Goal: Navigation & Orientation: Find specific page/section

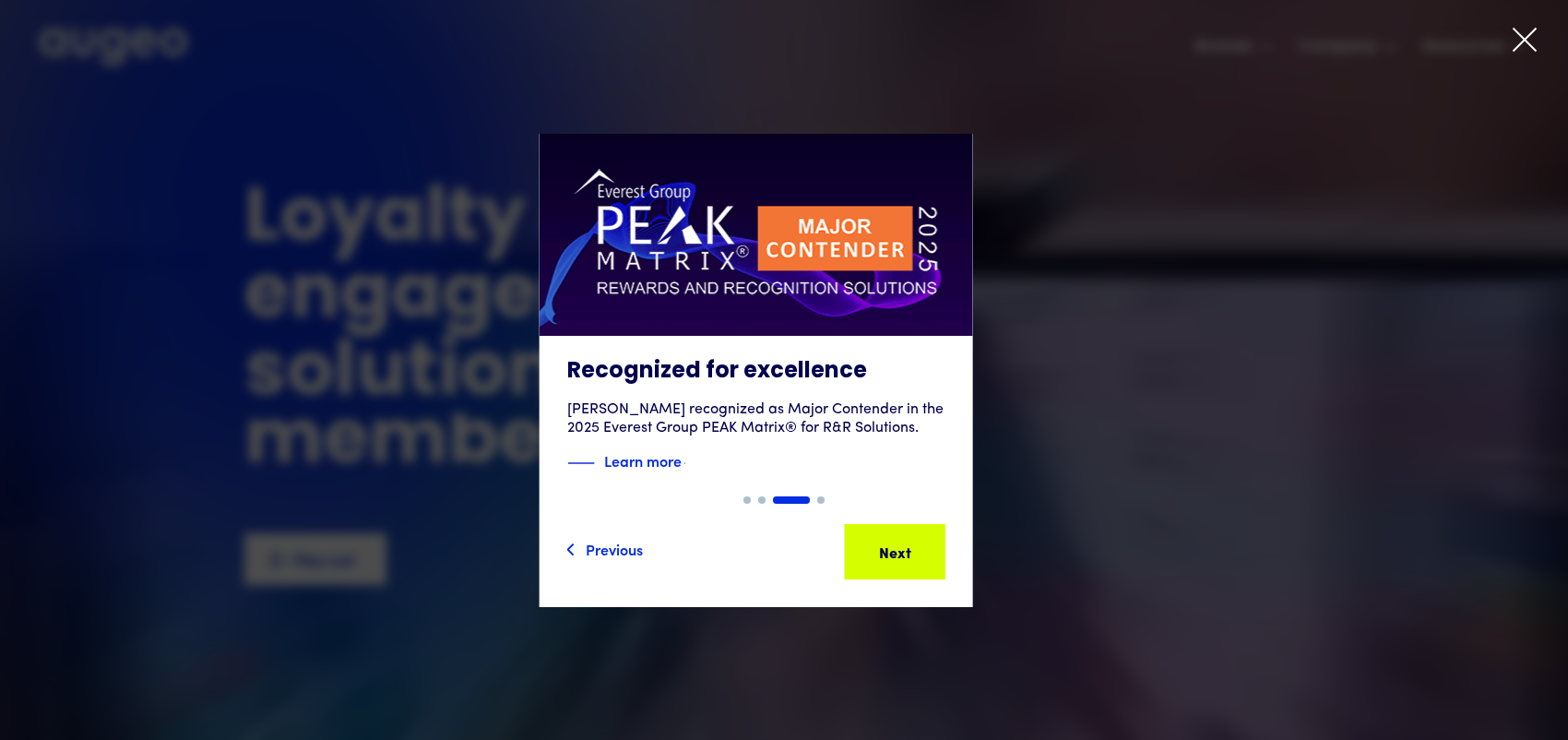
click at [1519, 42] on icon at bounding box center [1524, 40] width 28 height 28
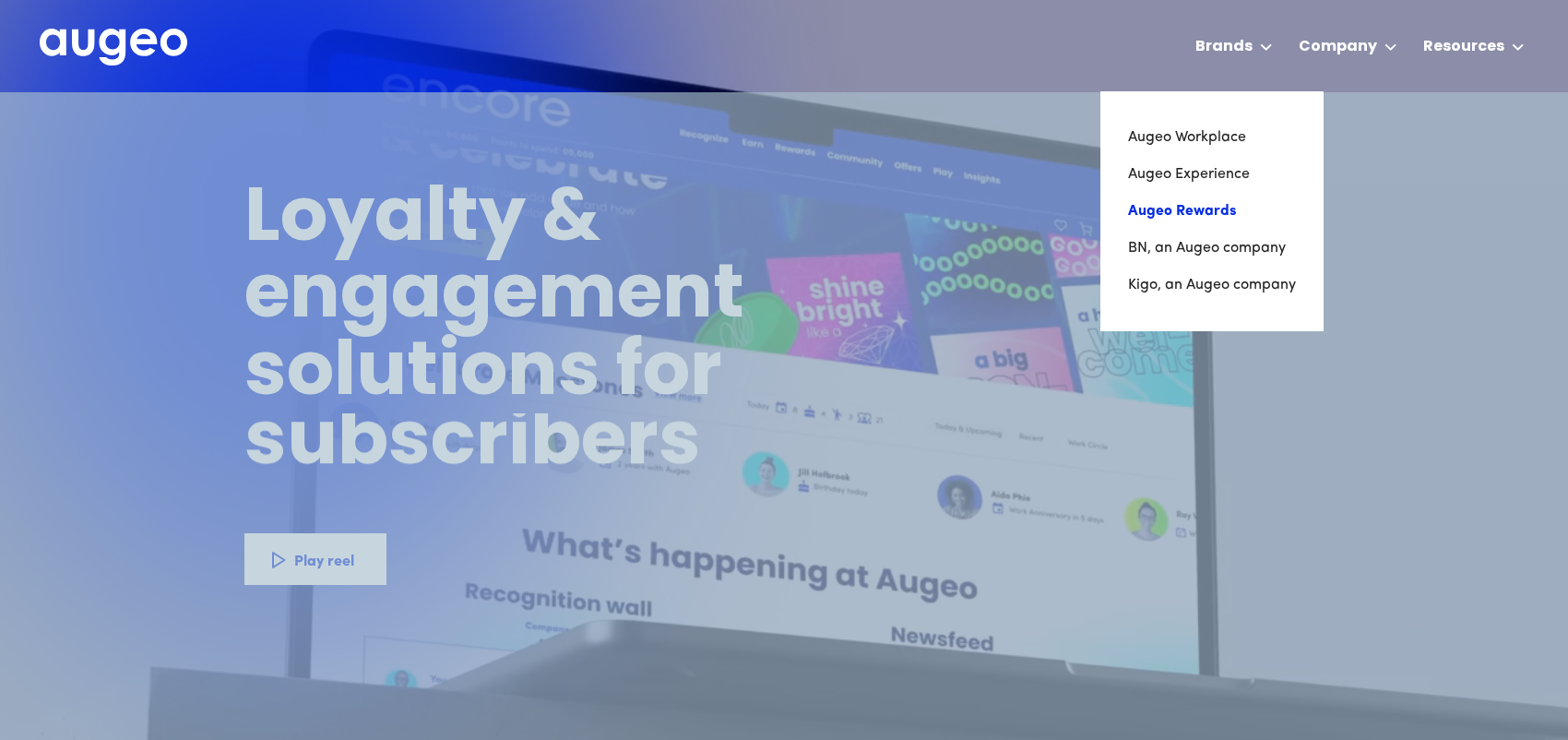
click at [1192, 214] on link "Augeo Rewards" at bounding box center [1212, 211] width 168 height 37
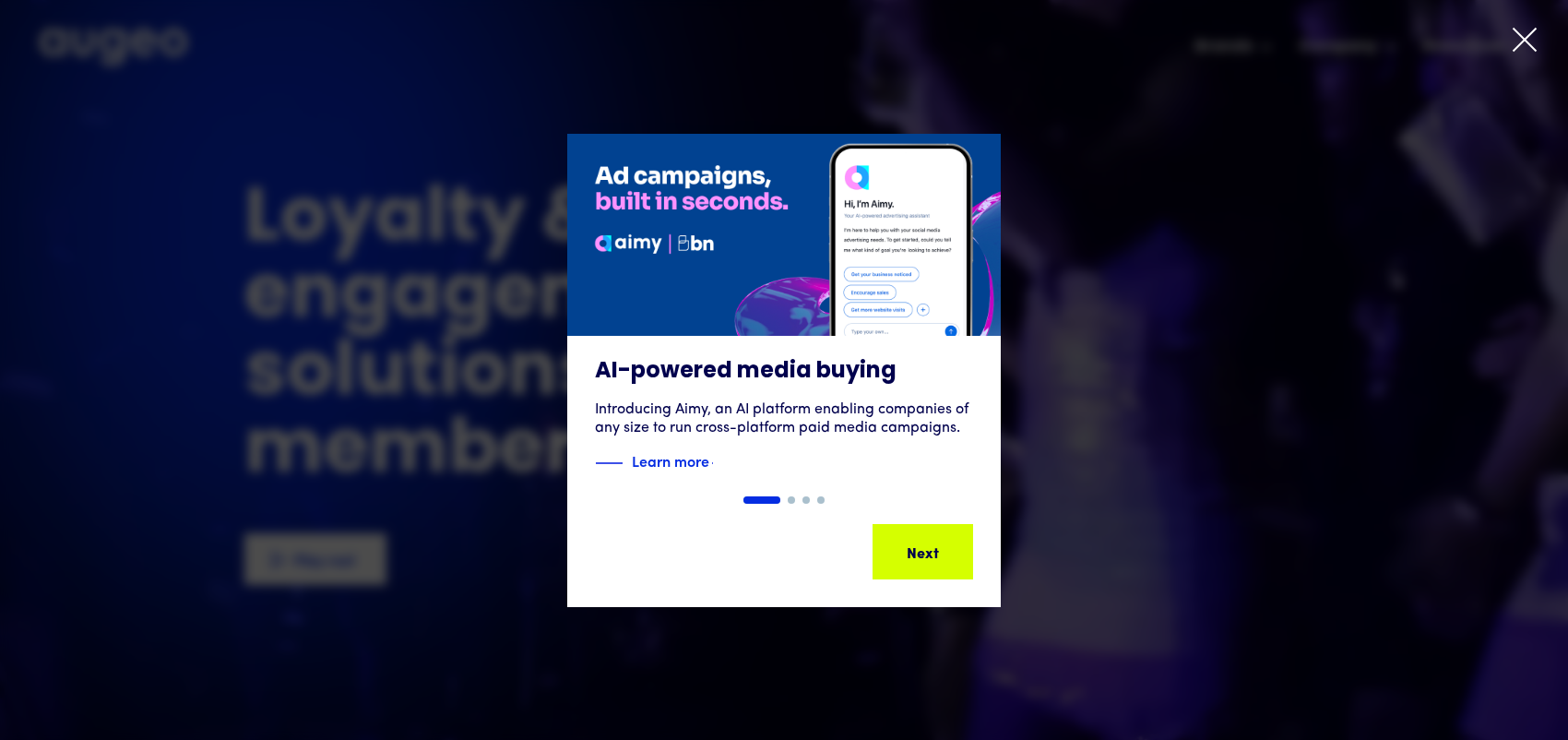
click at [1532, 44] on icon at bounding box center [1524, 40] width 28 height 28
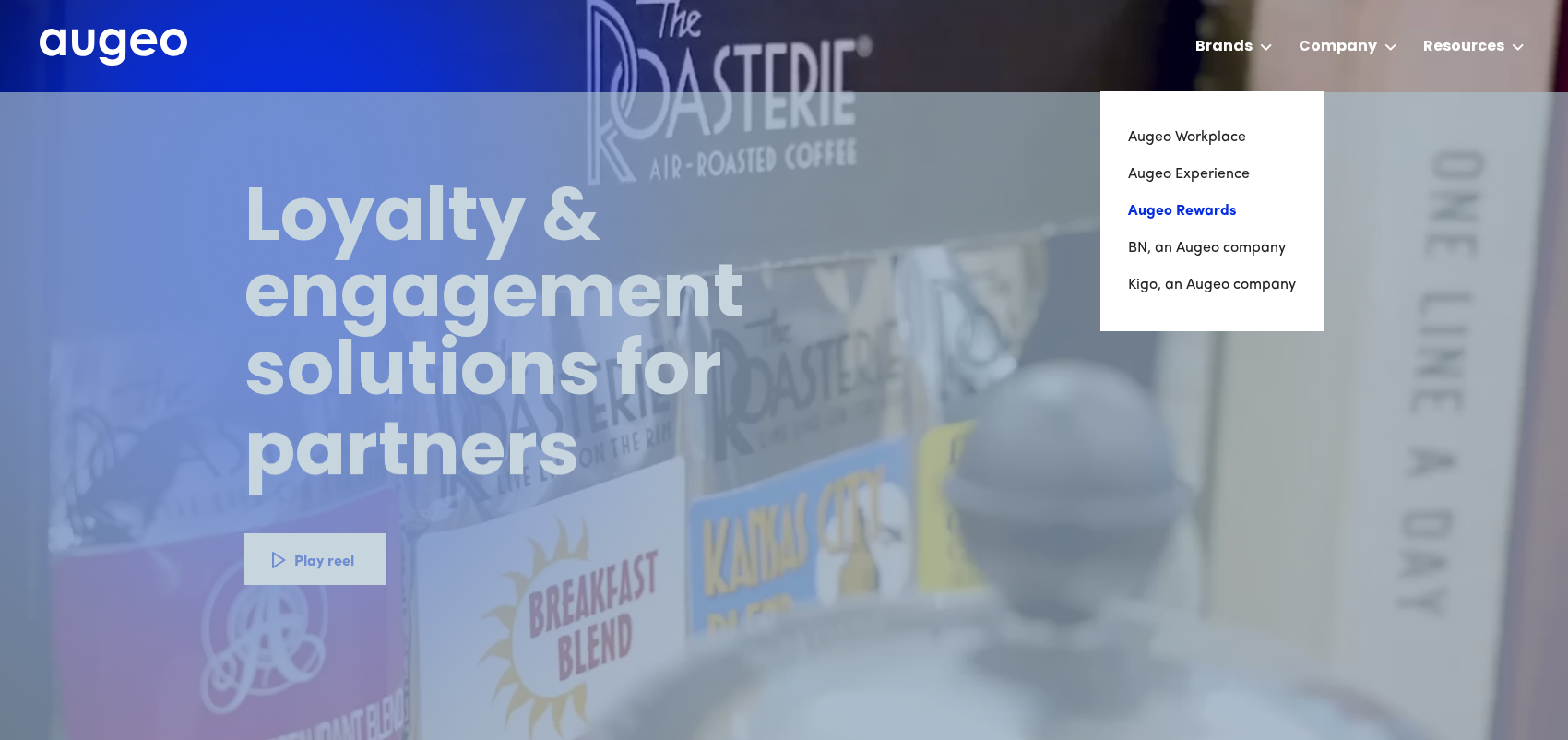
click at [1187, 210] on link "Augeo Rewards" at bounding box center [1212, 211] width 168 height 37
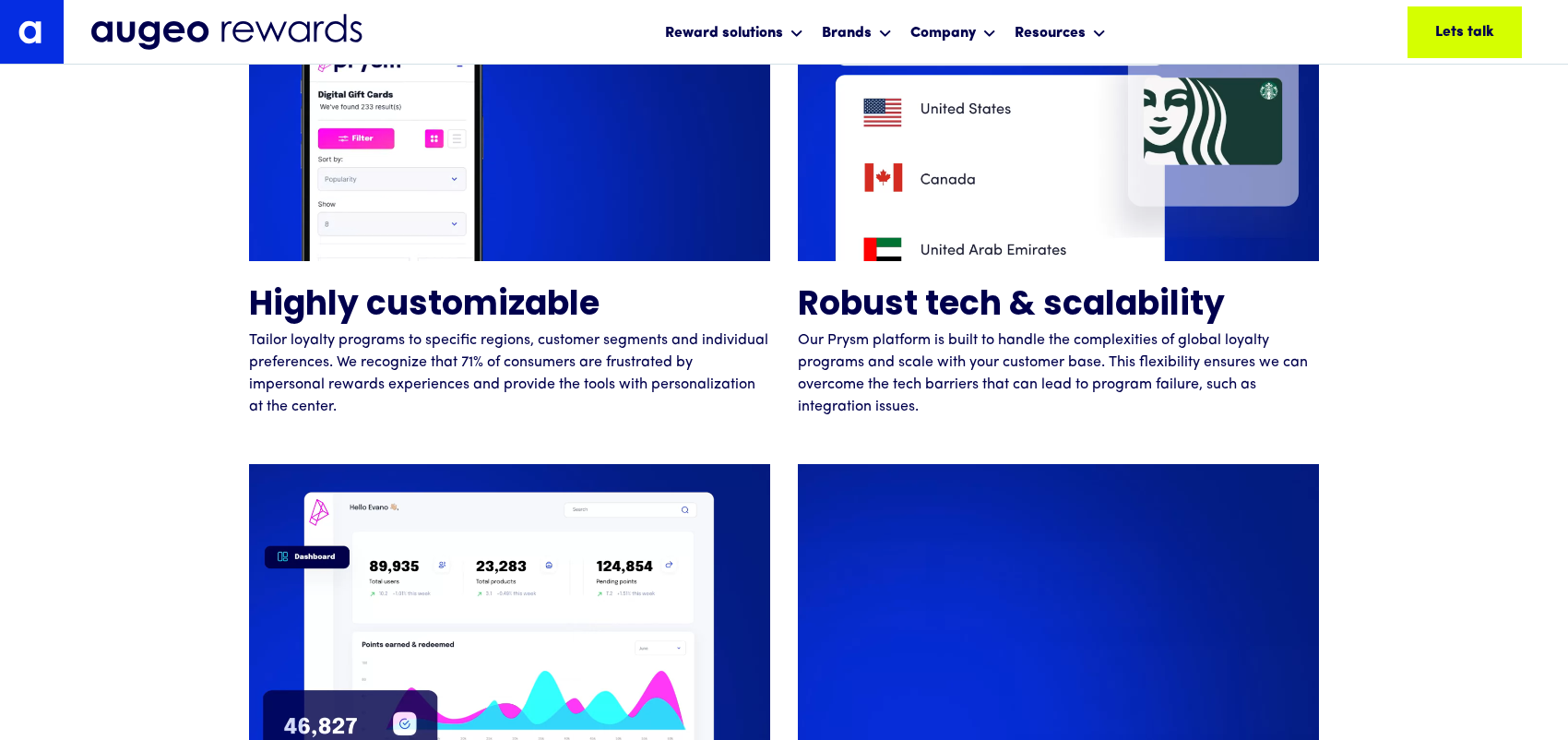
scroll to position [4519, 0]
